Goal: Navigation & Orientation: Find specific page/section

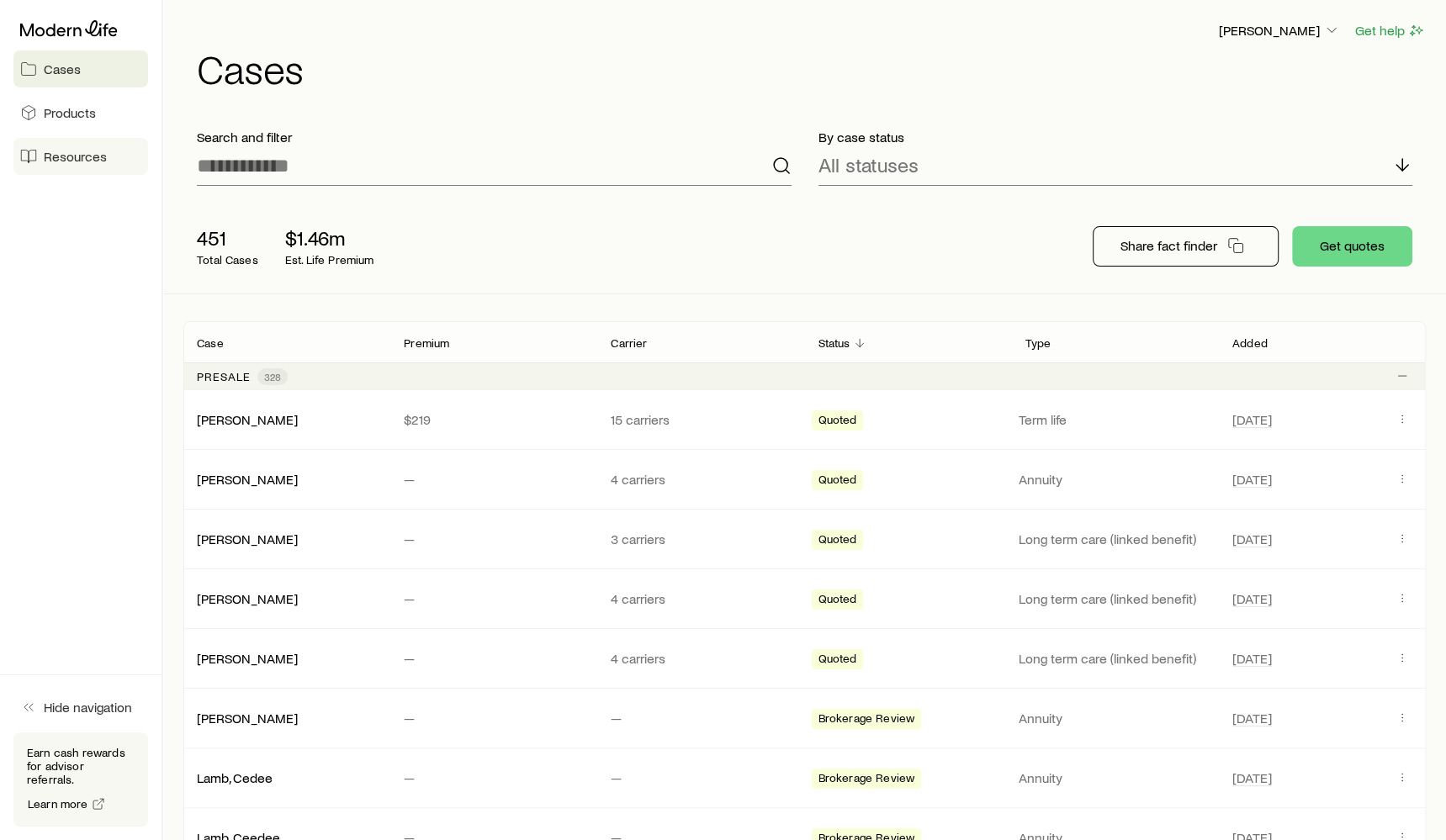
click at [72, 154] on span "Resources" at bounding box center [75, 156] width 63 height 17
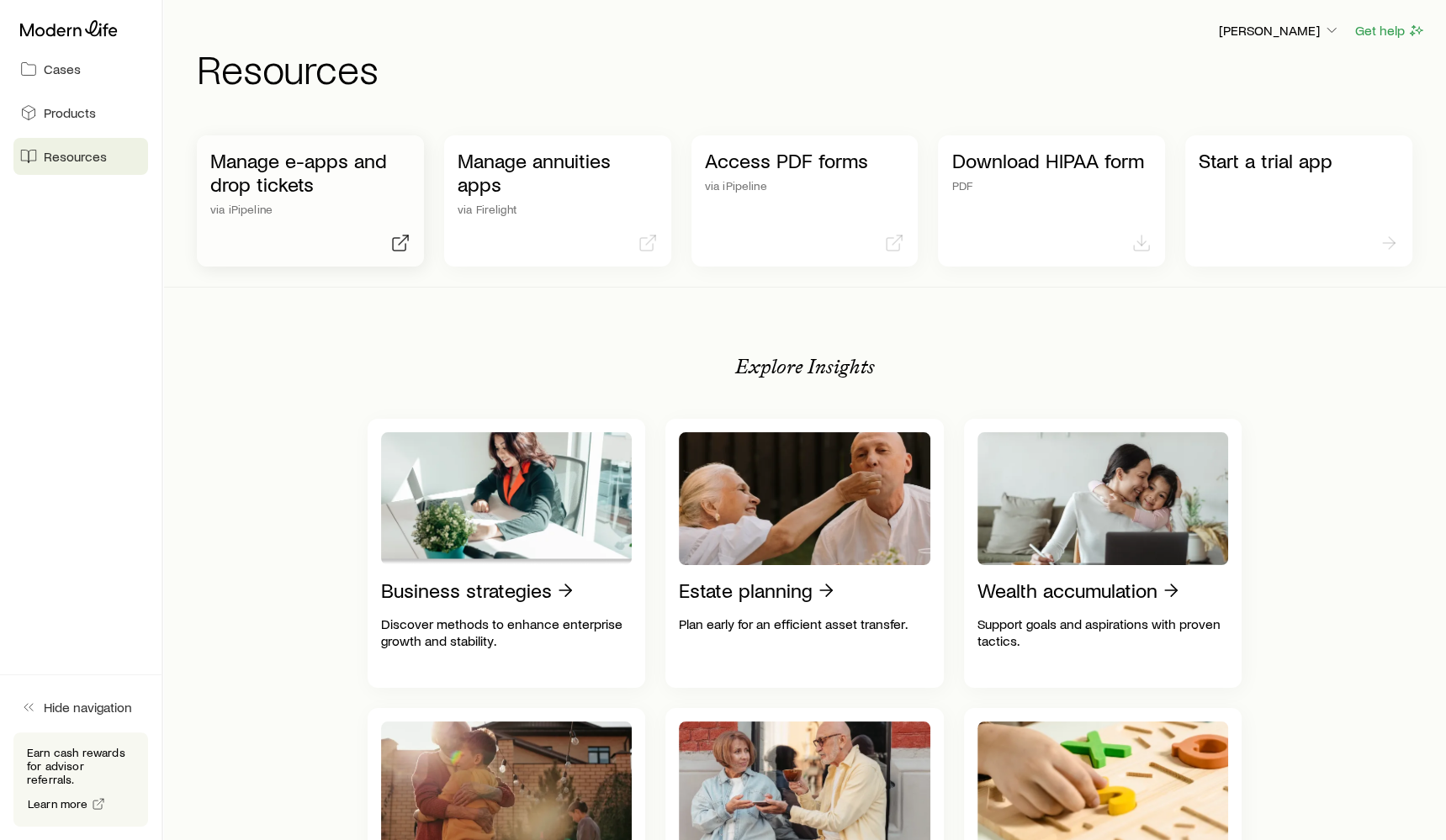
click at [264, 174] on p "Manage e-apps and drop tickets" at bounding box center [310, 172] width 200 height 47
click at [1283, 29] on p "[PERSON_NAME]" at bounding box center [1279, 29] width 121 height 17
click at [1229, 153] on button "Sign out" at bounding box center [1240, 157] width 188 height 30
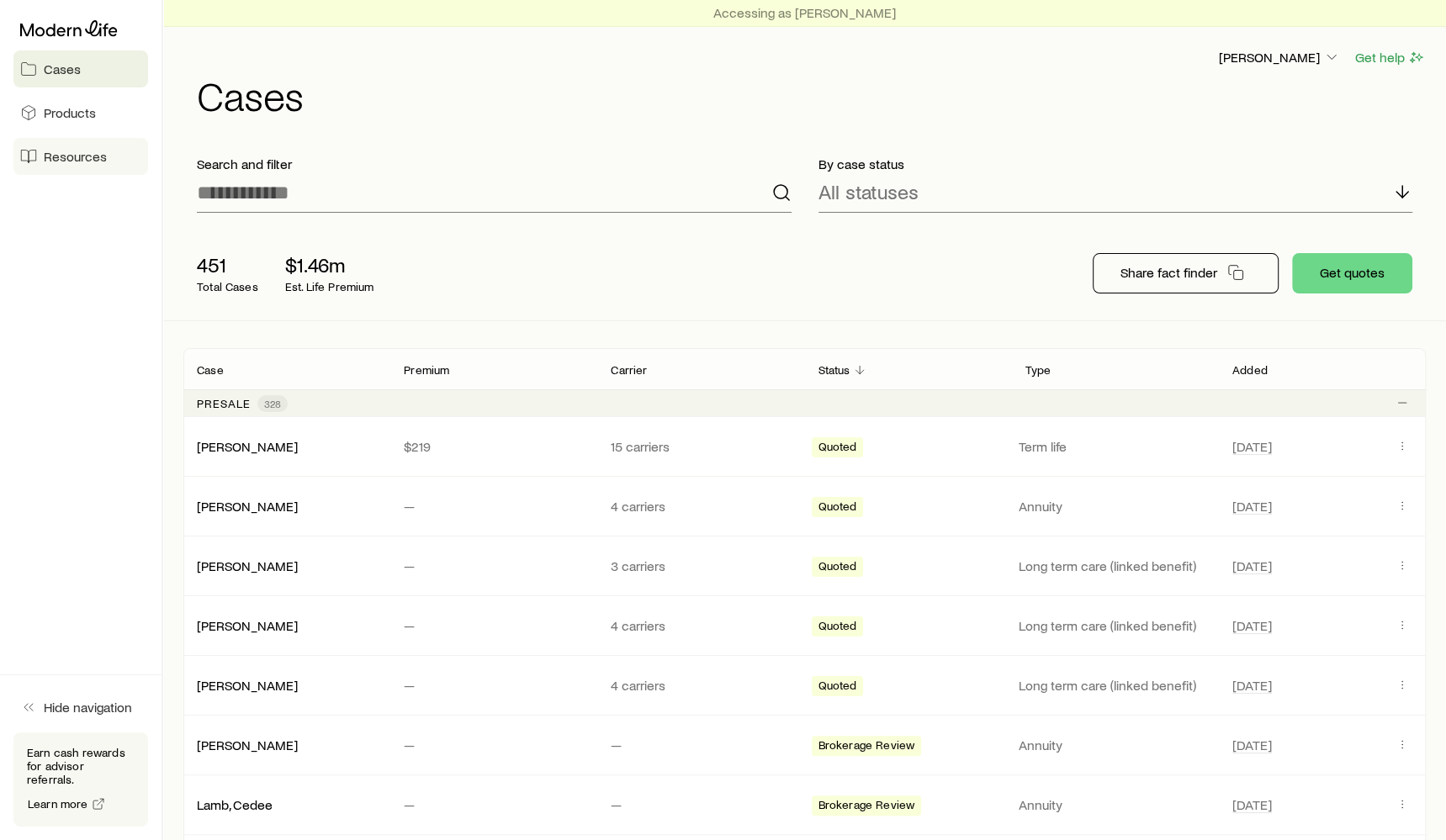
click at [55, 153] on span "Resources" at bounding box center [75, 156] width 63 height 17
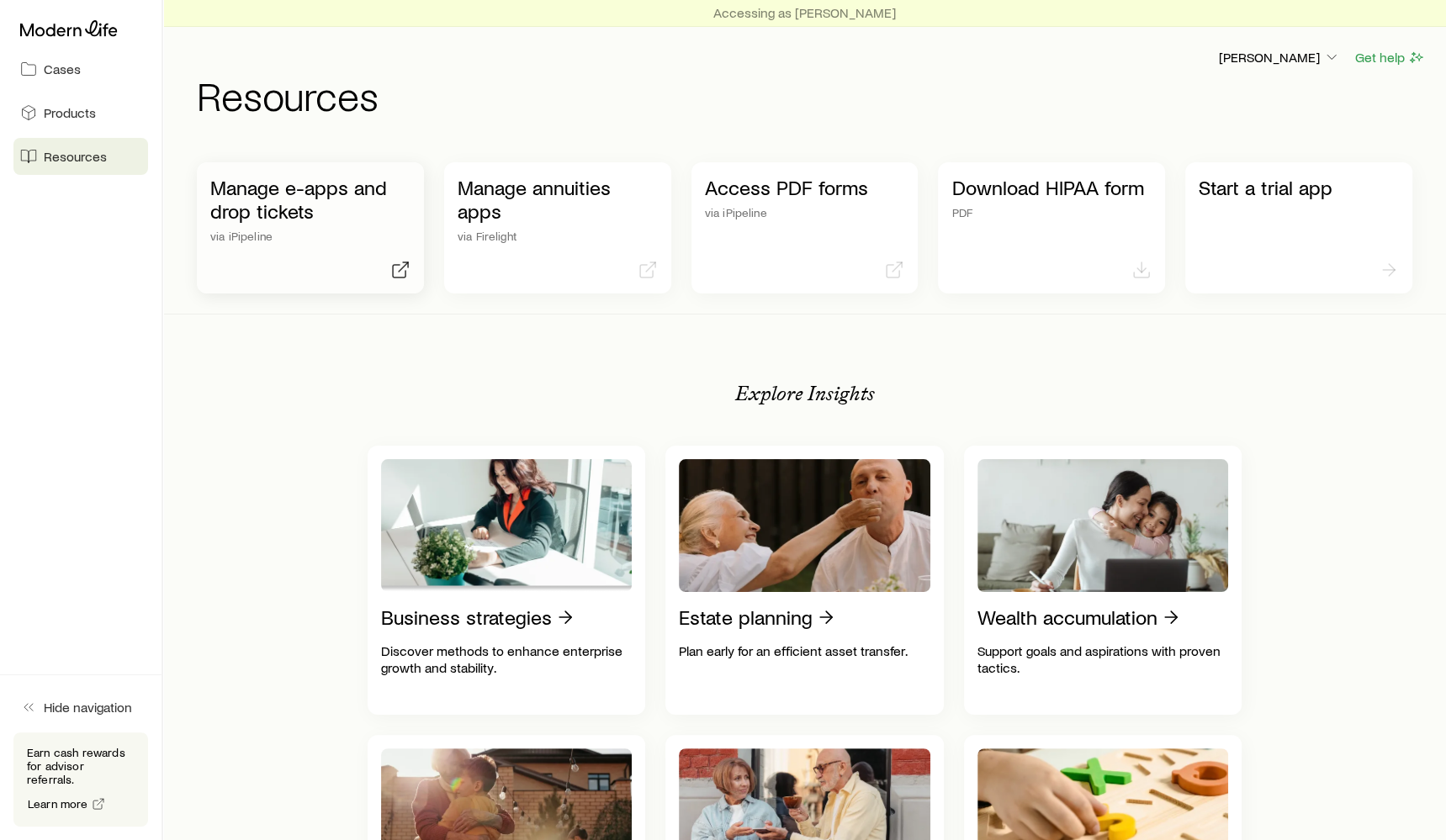
click at [307, 205] on p "Manage e-apps and drop tickets" at bounding box center [310, 199] width 200 height 47
